Goal: Navigation & Orientation: Find specific page/section

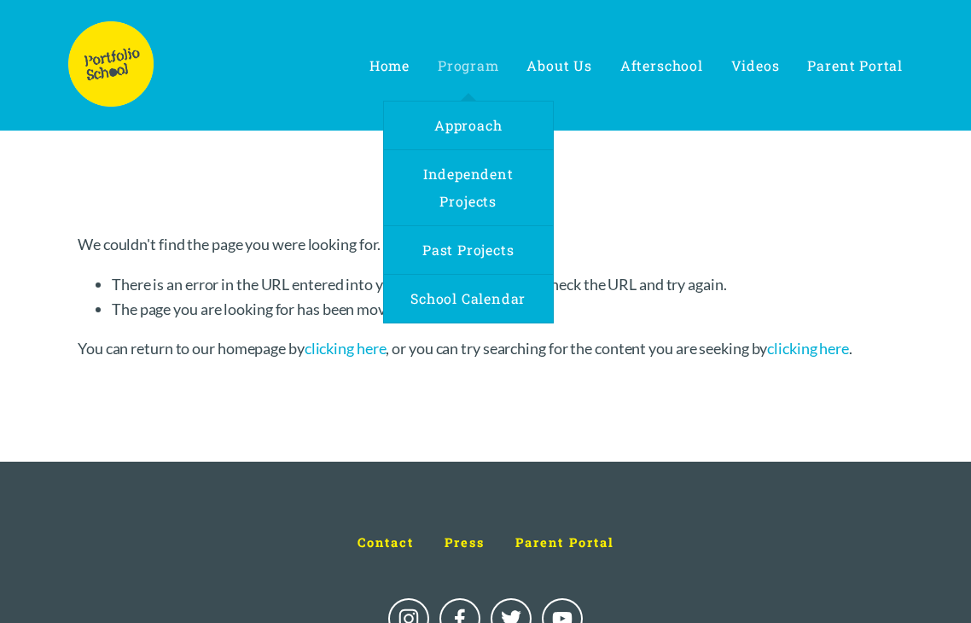
click at [493, 60] on span "Program" at bounding box center [468, 65] width 61 height 18
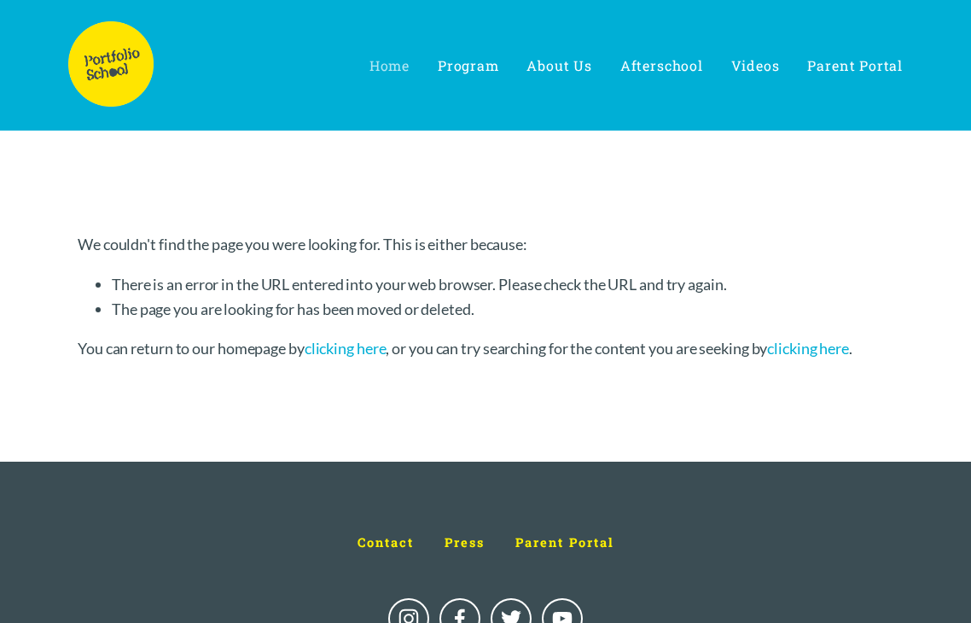
click at [410, 68] on span "Home" at bounding box center [389, 65] width 40 height 18
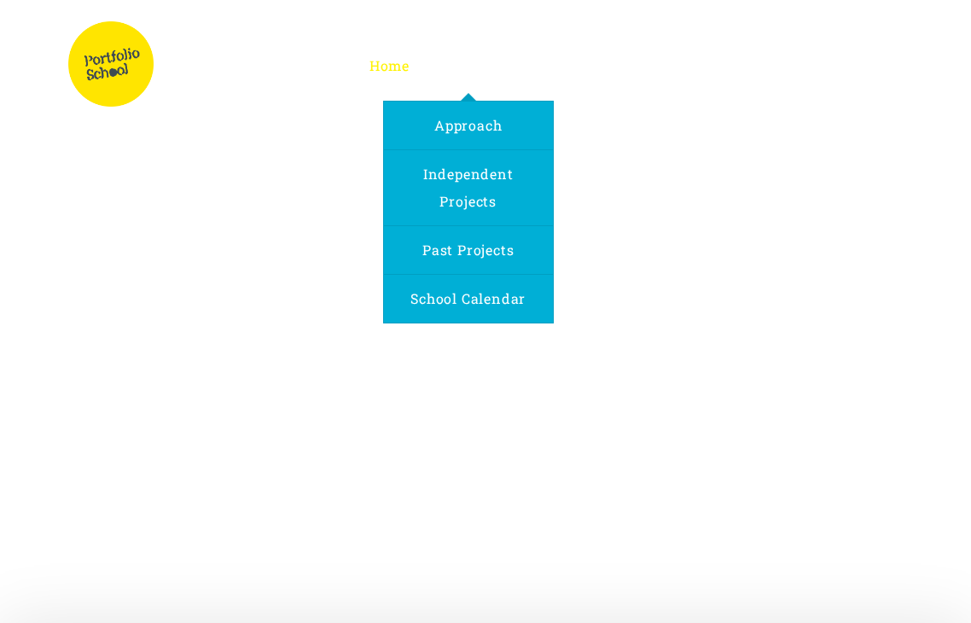
click at [487, 63] on span "Program" at bounding box center [468, 65] width 61 height 18
click at [464, 188] on link "Independent Projects" at bounding box center [468, 187] width 169 height 75
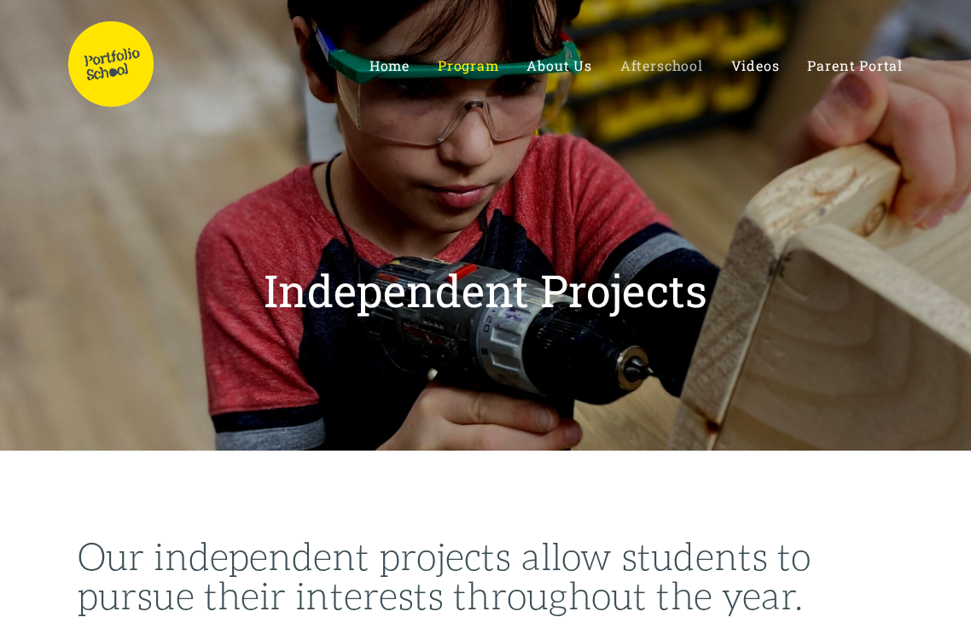
click at [671, 67] on span "Afterschool" at bounding box center [661, 65] width 83 height 18
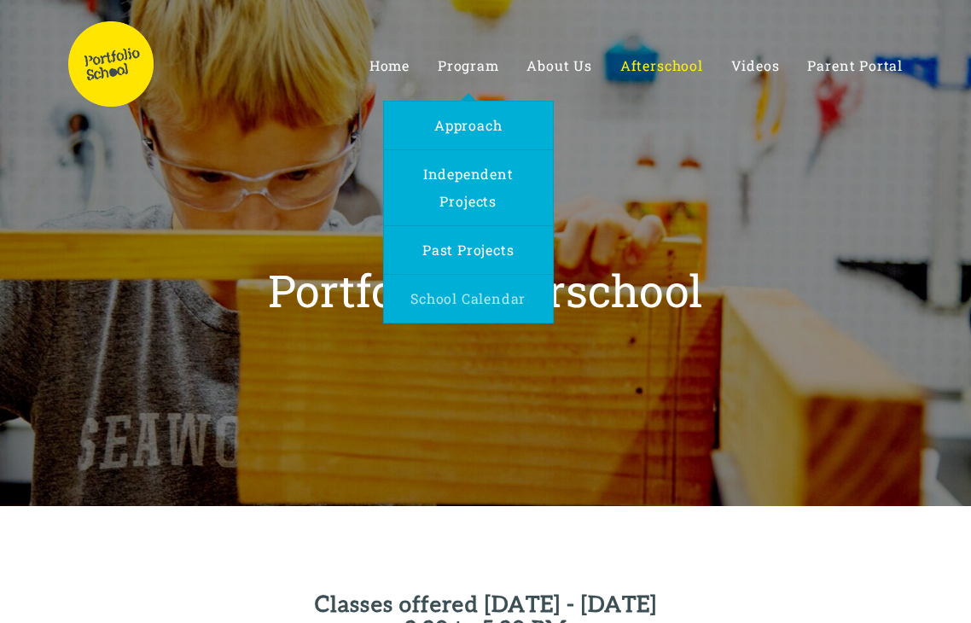
click at [466, 301] on span "School Calendar" at bounding box center [467, 298] width 115 height 18
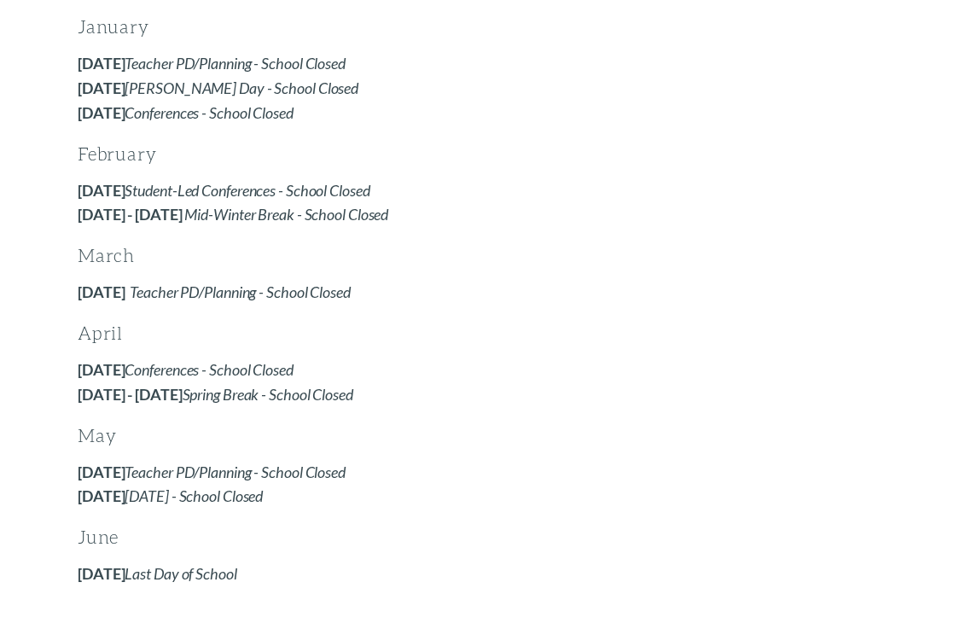
scroll to position [1094, 0]
